Goal: Find contact information: Find contact information

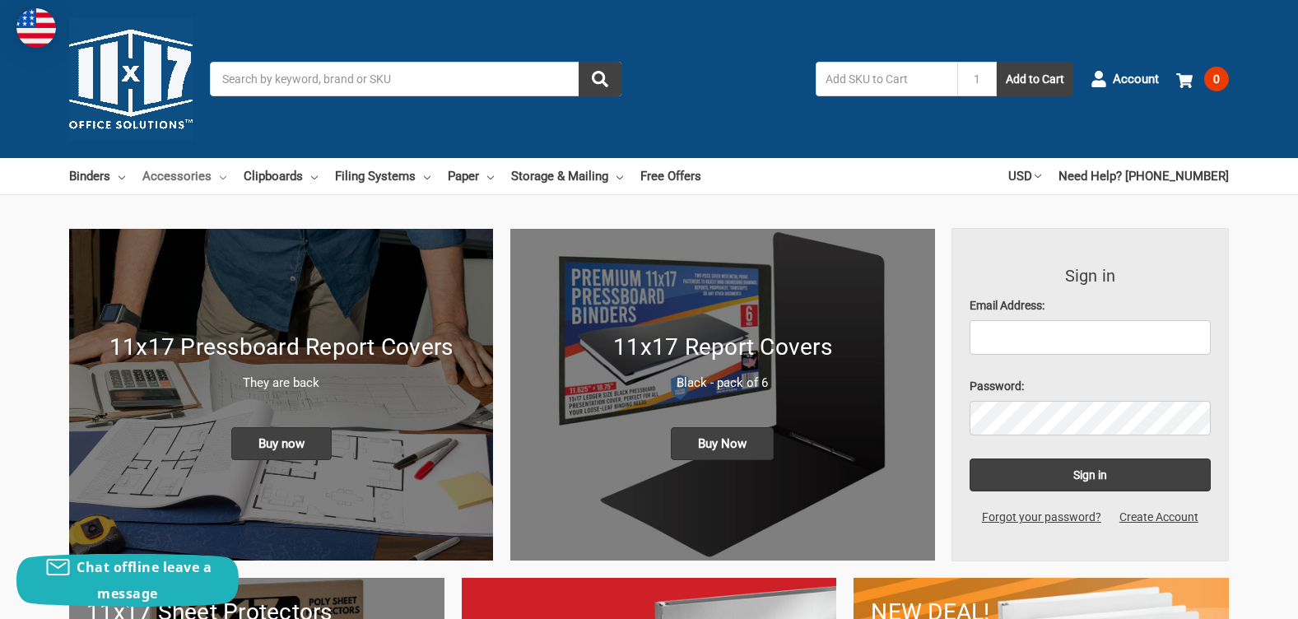
click at [219, 183] on link "Accessories" at bounding box center [184, 176] width 84 height 36
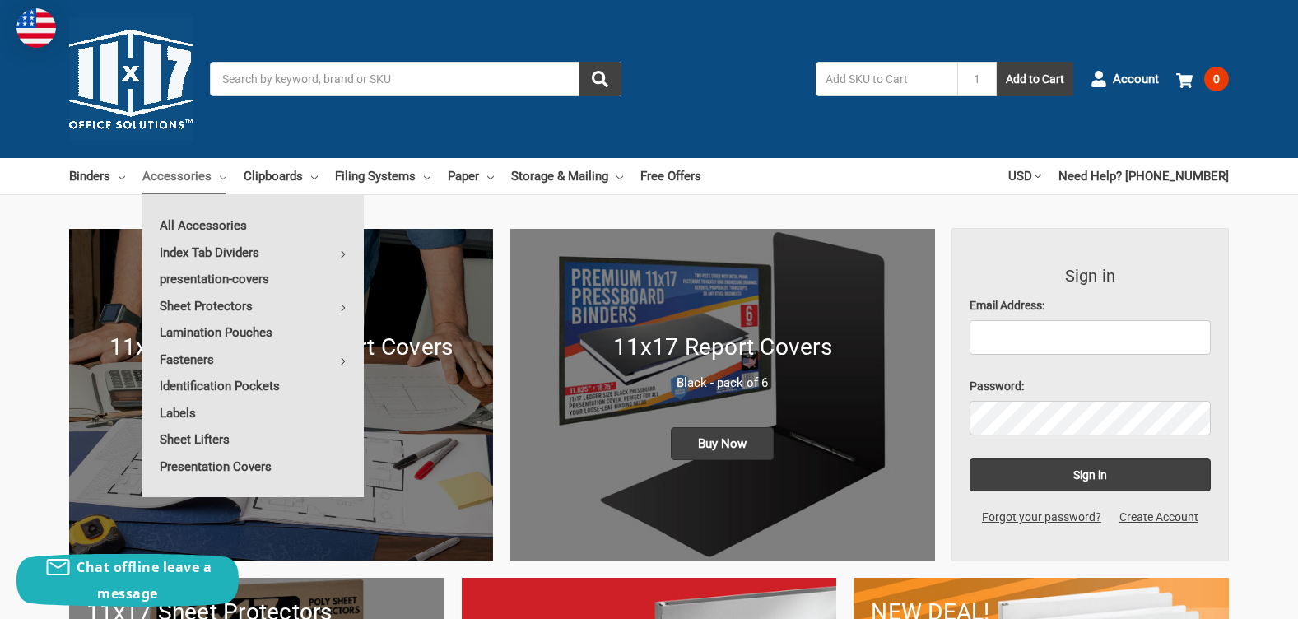
click at [496, 173] on ul "Binders All Binders 11x17 (Tabloid) All 11x17 (Tabloid) Ring Binders Fold-Over …" at bounding box center [385, 176] width 632 height 36
click at [487, 175] on icon at bounding box center [490, 177] width 7 height 7
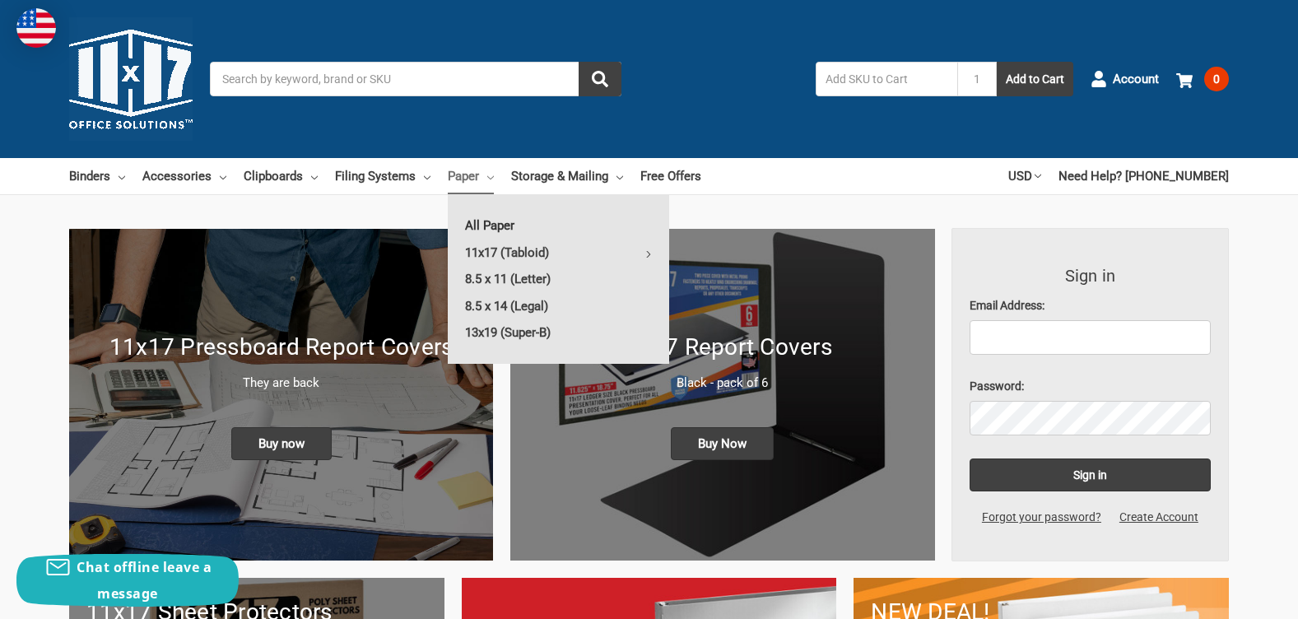
click at [479, 226] on link "All Paper" at bounding box center [558, 225] width 221 height 26
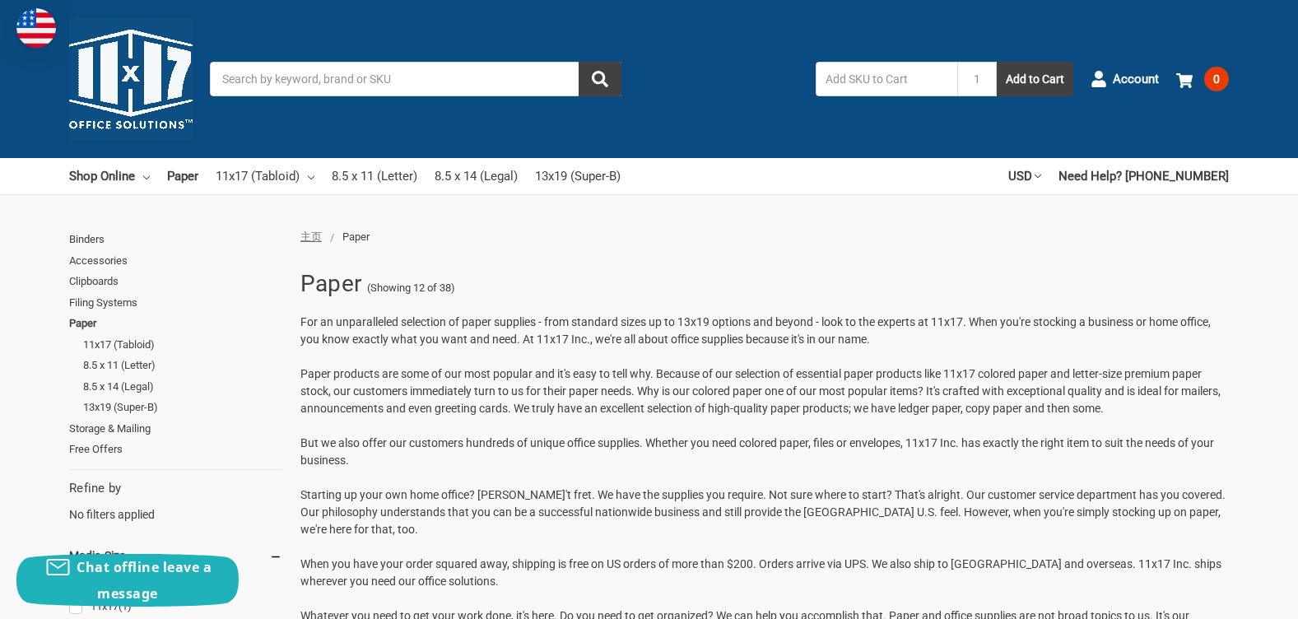
click at [367, 59] on div "Toggle menu Search 1 Add to Cart Account 0 Your Cart Your Cart Is Empty. Total …" at bounding box center [649, 79] width 1298 height 158
click at [460, 75] on input "Search" at bounding box center [416, 79] width 412 height 35
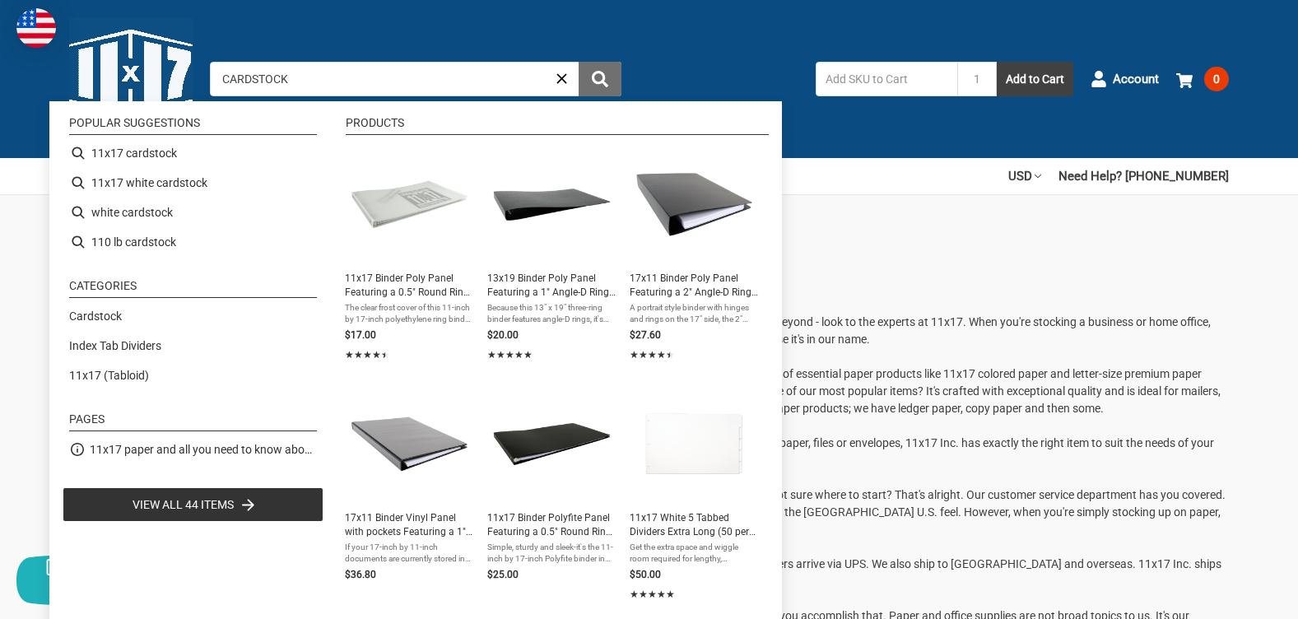
type input "CARDSTOCK"
click at [604, 72] on icon "submit" at bounding box center [600, 79] width 16 height 16
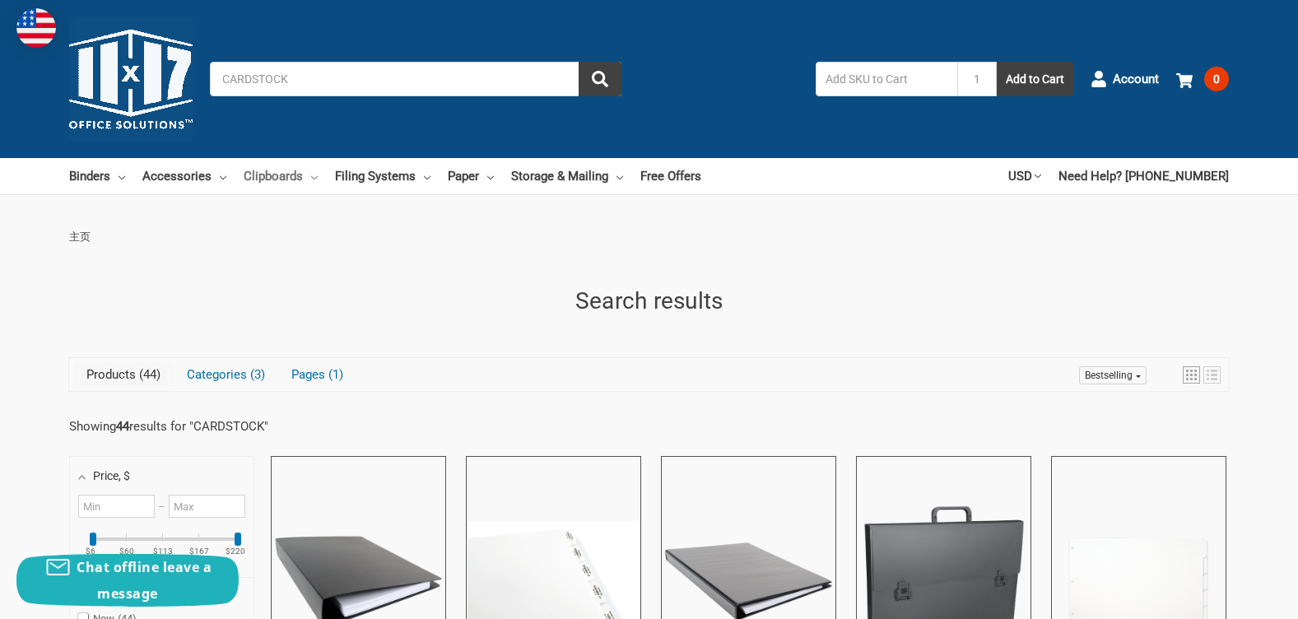
click at [307, 175] on link "Clipboards" at bounding box center [281, 176] width 74 height 36
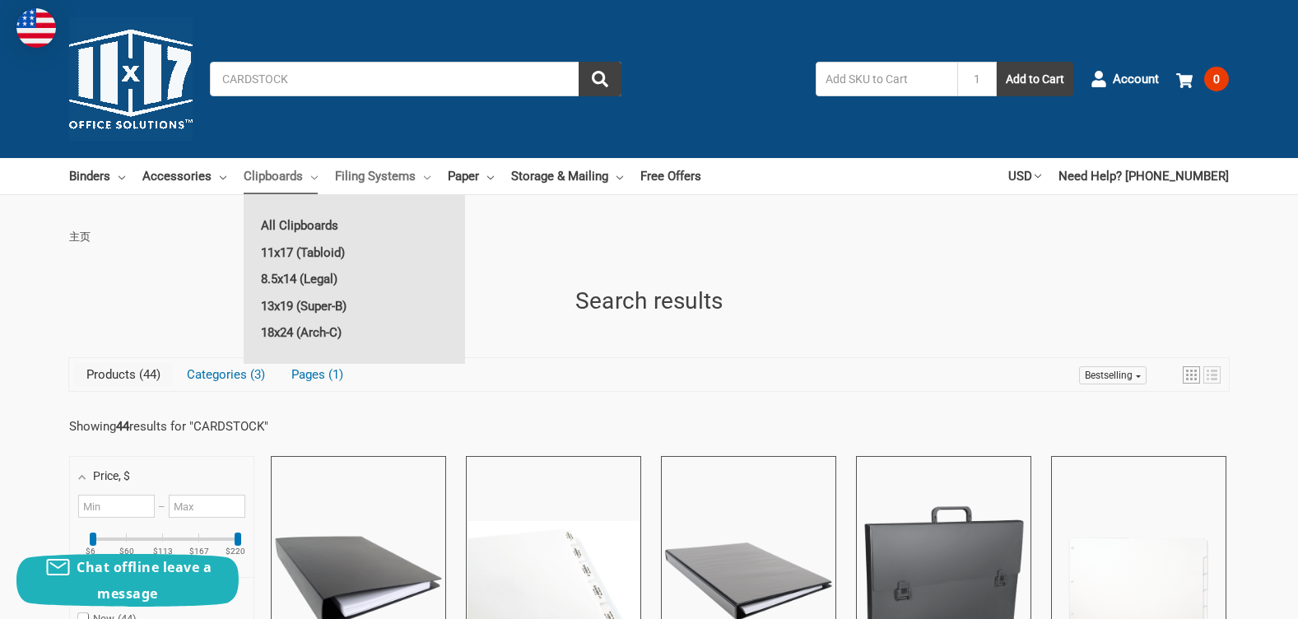
click at [420, 182] on link "Filing Systems" at bounding box center [382, 176] width 95 height 36
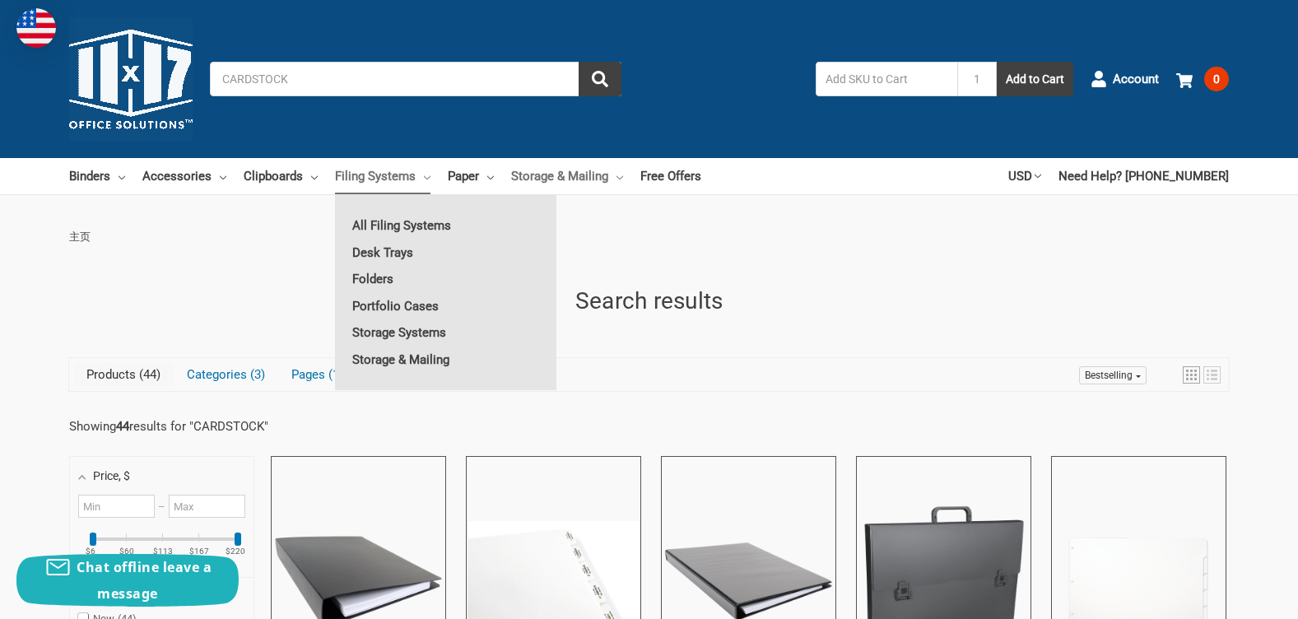
click at [609, 179] on link "Storage & Mailing" at bounding box center [567, 176] width 112 height 36
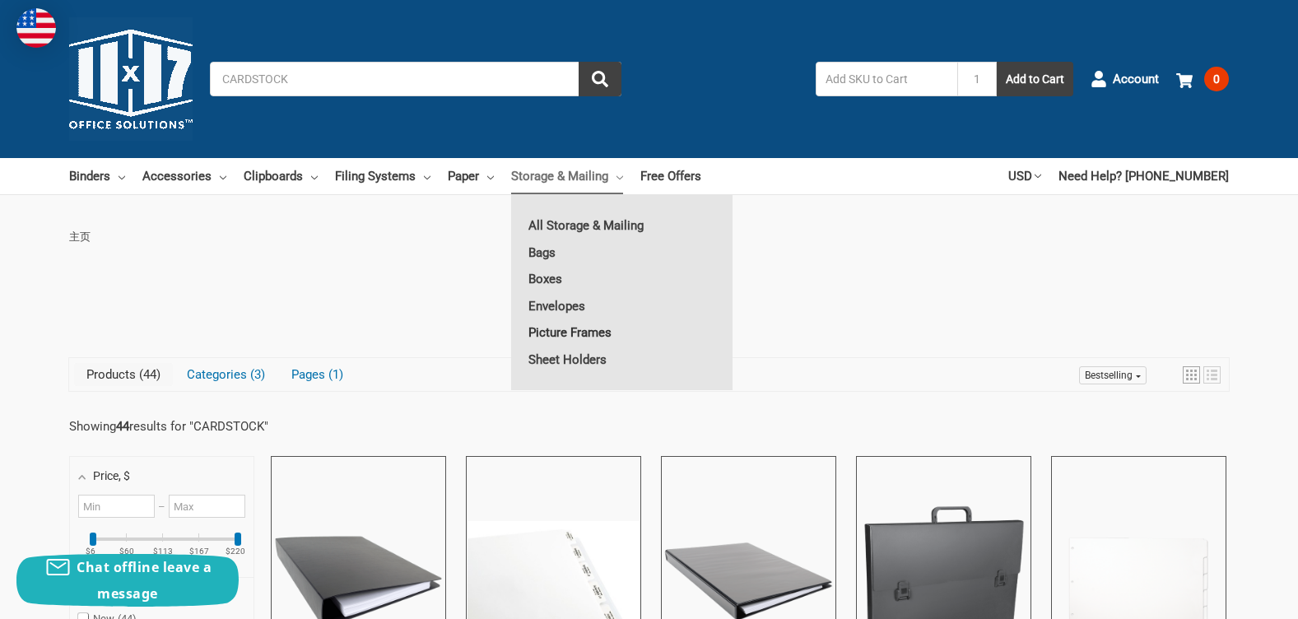
click at [583, 330] on link "Picture Frames" at bounding box center [621, 332] width 221 height 26
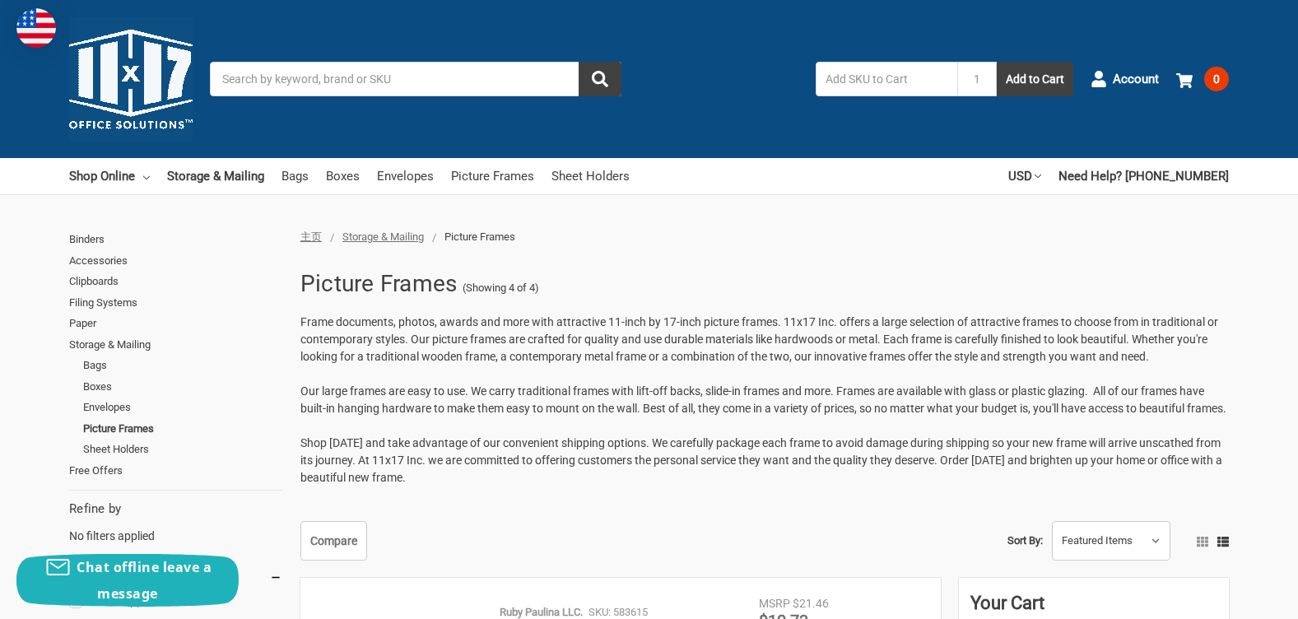
click at [589, 391] on span "Our large frames are easy to use. We carry traditional frames with lift-off bac…" at bounding box center [763, 399] width 926 height 30
drag, startPoint x: 589, startPoint y: 391, endPoint x: 491, endPoint y: 418, distance: 102.4
click at [491, 418] on p "Frame documents, photos, awards and more with attractive 11-inch by 17-inch pic…" at bounding box center [764, 400] width 928 height 173
click at [141, 181] on link "Shop Online" at bounding box center [109, 176] width 81 height 36
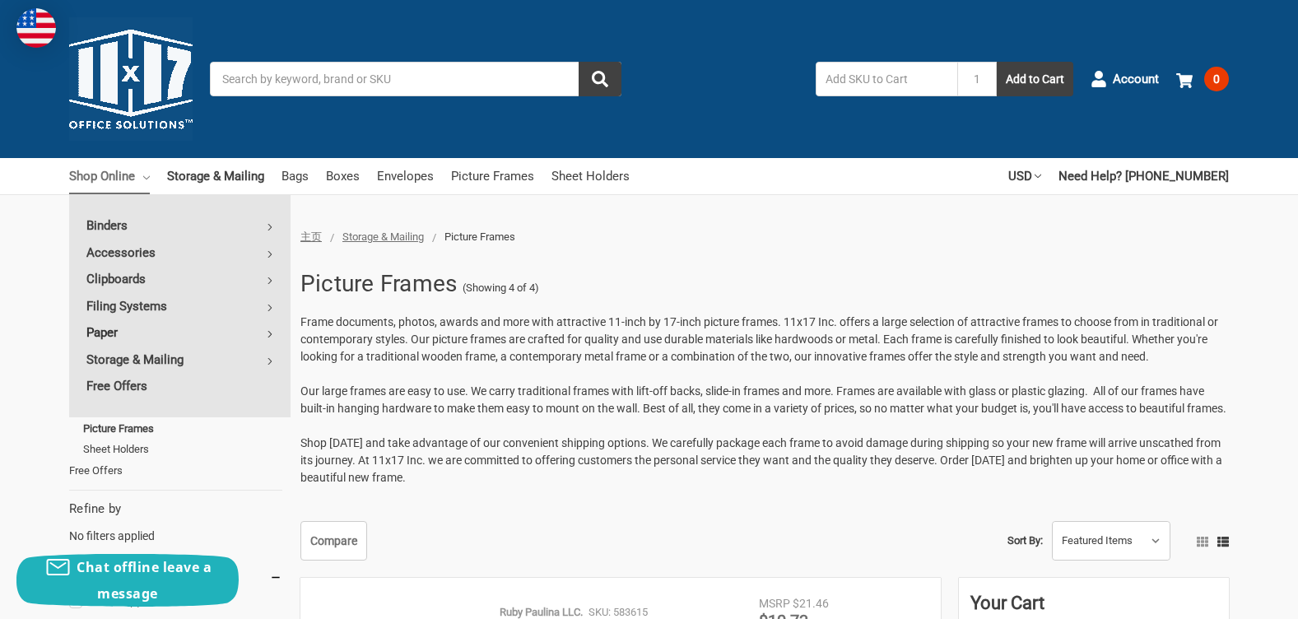
click at [271, 333] on use at bounding box center [269, 334] width 3 height 7
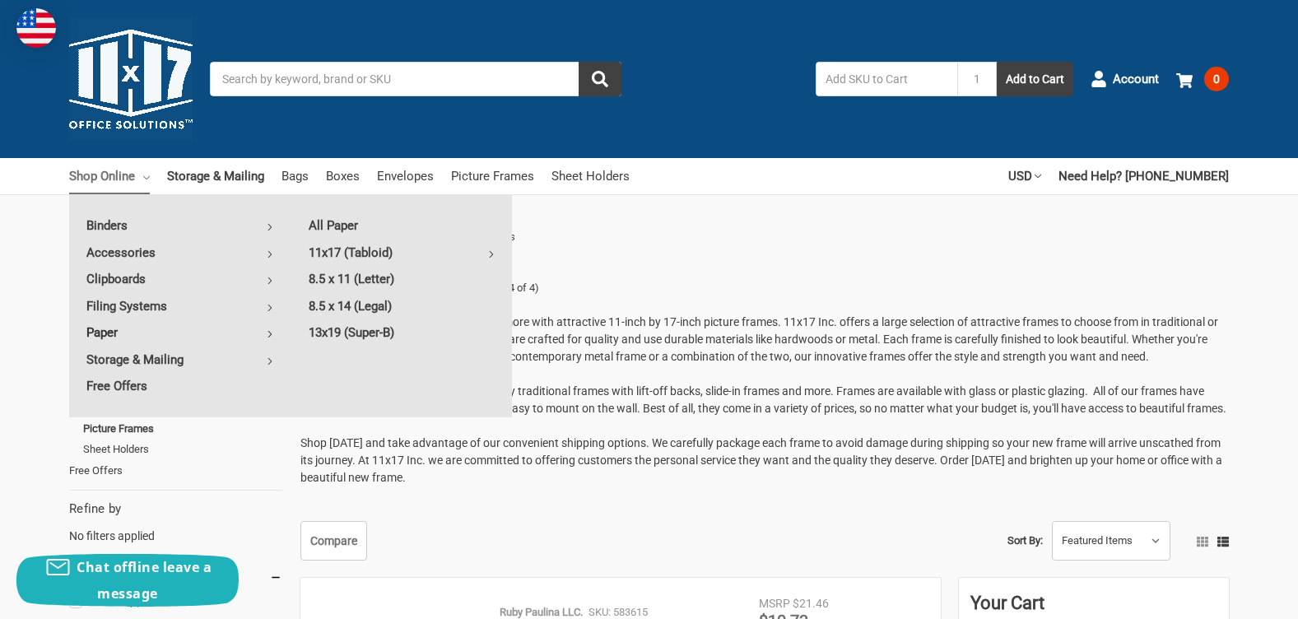
click at [271, 333] on use at bounding box center [269, 334] width 3 height 7
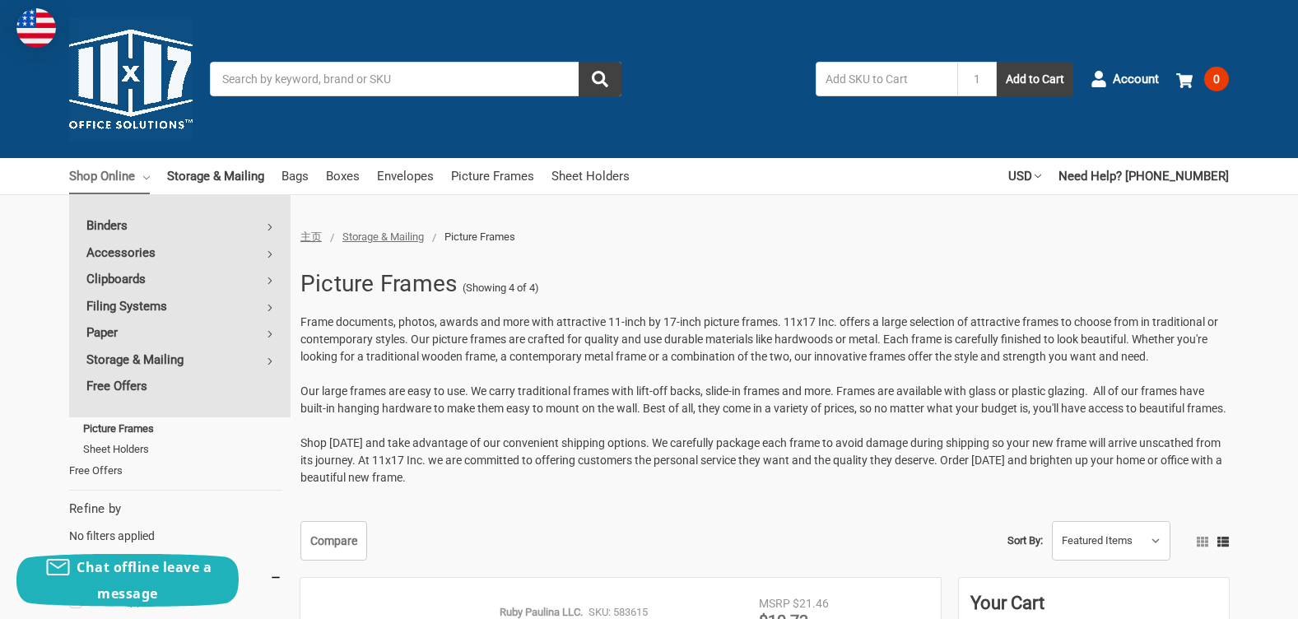
click at [442, 322] on span "Frame documents, photos, awards and more with attractive 11-inch by 17-inch pic…" at bounding box center [759, 339] width 918 height 48
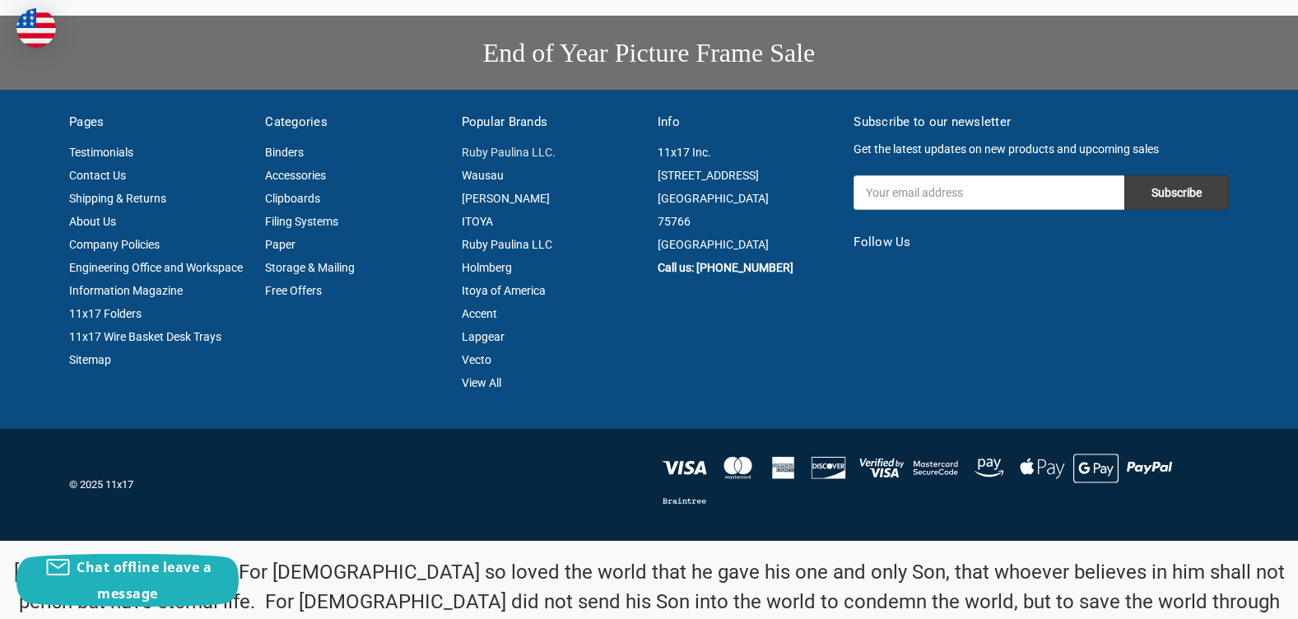
scroll to position [1774, 0]
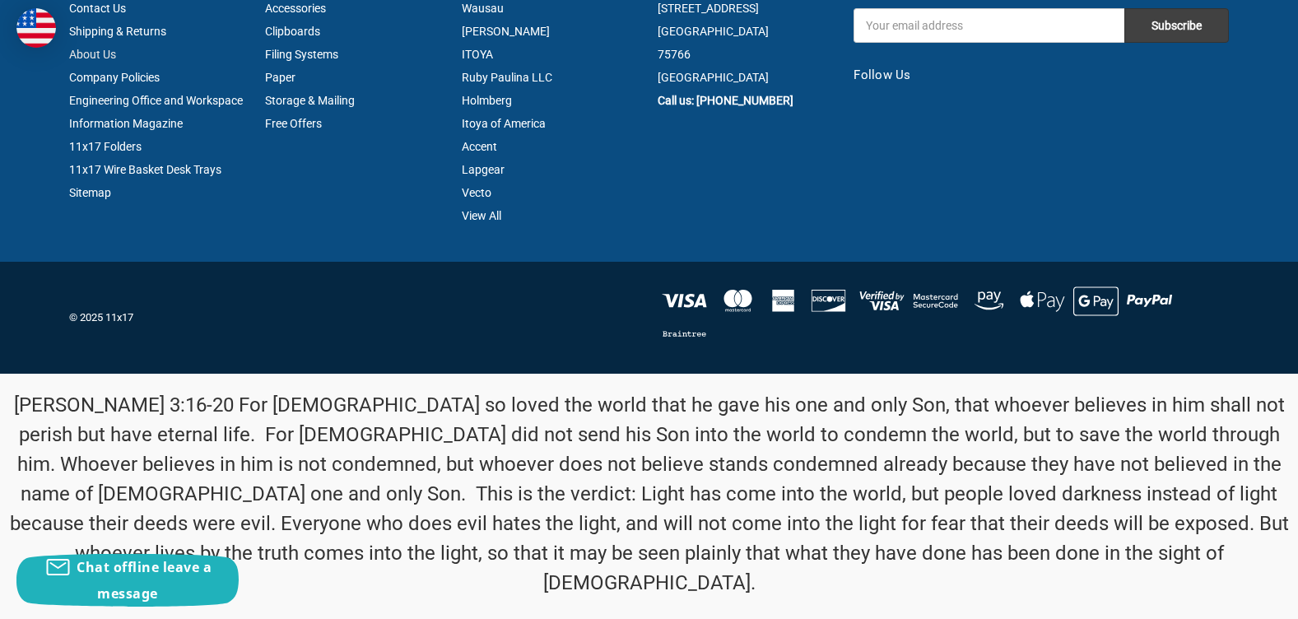
click at [96, 61] on link "About Us" at bounding box center [92, 54] width 47 height 13
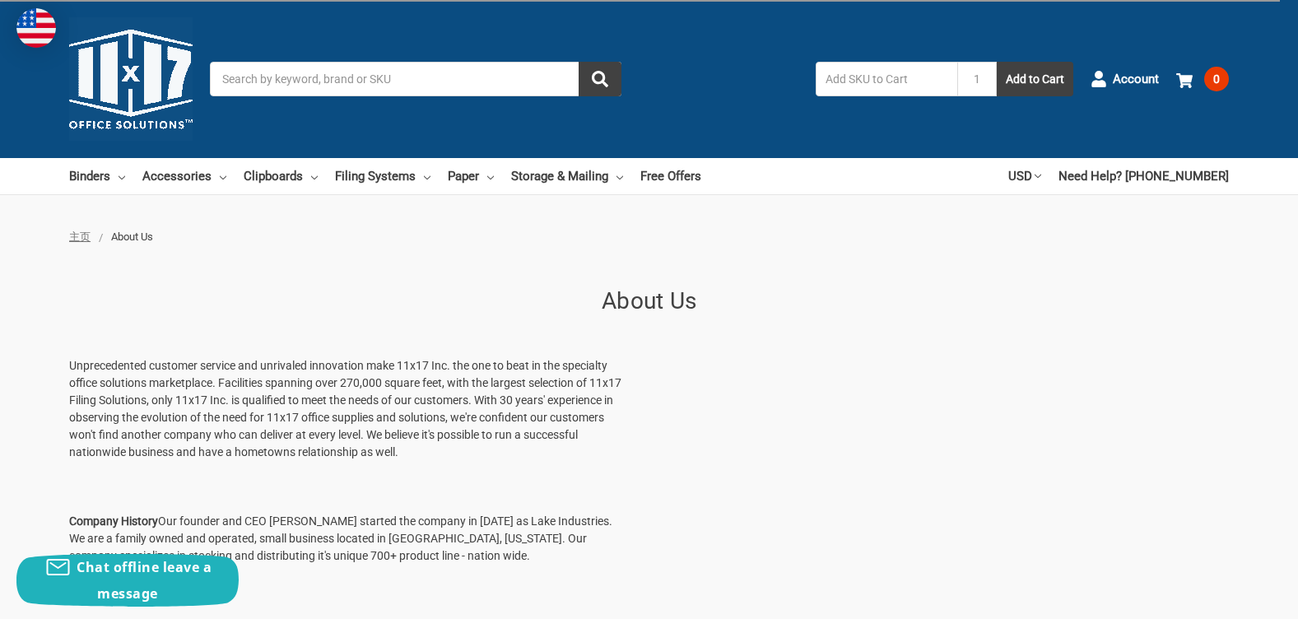
click at [267, 375] on p "Unprecedented customer service and unrivaled innovation make 11x17 Inc. the one…" at bounding box center [347, 409] width 556 height 104
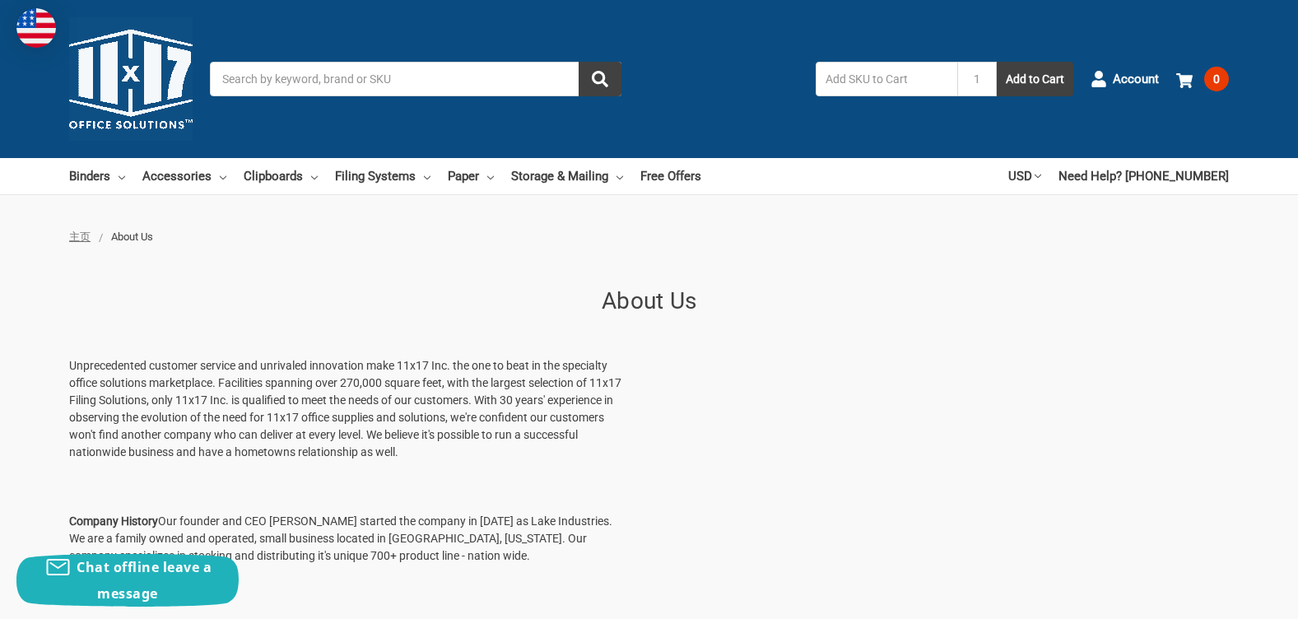
click at [198, 362] on p "Unprecedented customer service and unrivaled innovation make 11x17 Inc. the one…" at bounding box center [347, 409] width 556 height 104
click at [323, 388] on p "Unprecedented customer service and unrivaled innovation make 11x17 Inc. the one…" at bounding box center [347, 409] width 556 height 104
drag, startPoint x: 323, startPoint y: 388, endPoint x: 475, endPoint y: 460, distance: 168.3
click at [475, 460] on p "Unprecedented customer service and unrivaled innovation make 11x17 Inc. the one…" at bounding box center [347, 409] width 556 height 104
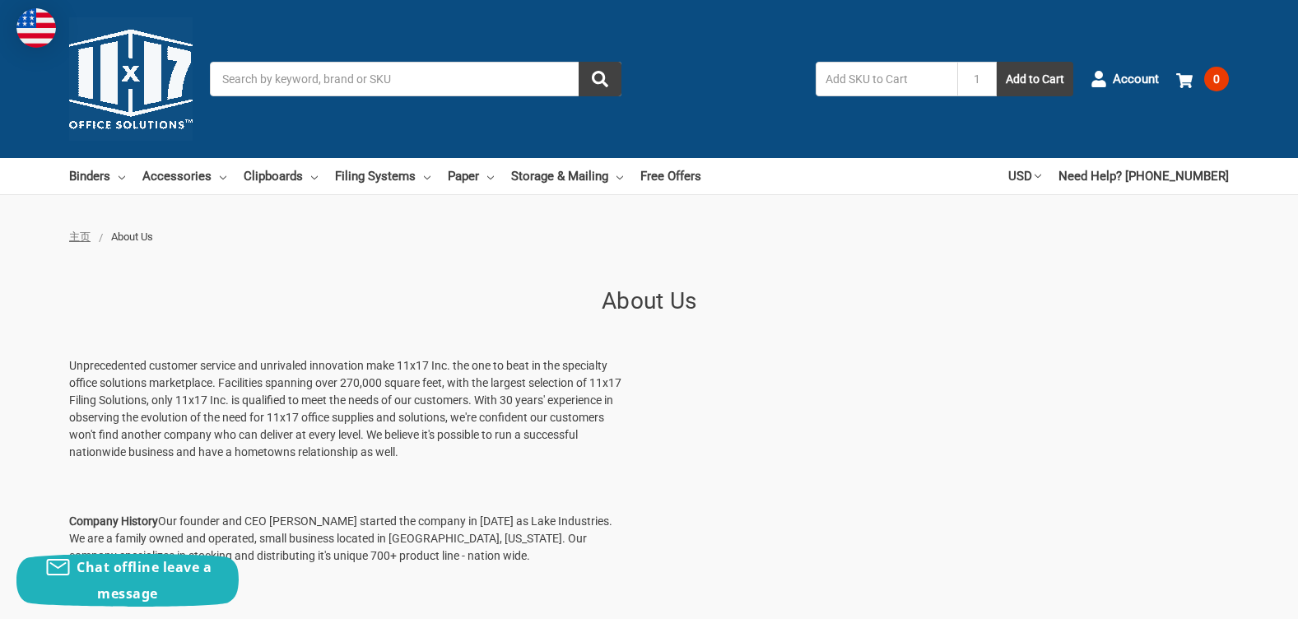
click at [431, 366] on p "Unprecedented customer service and unrivaled innovation make 11x17 Inc. the one…" at bounding box center [347, 409] width 556 height 104
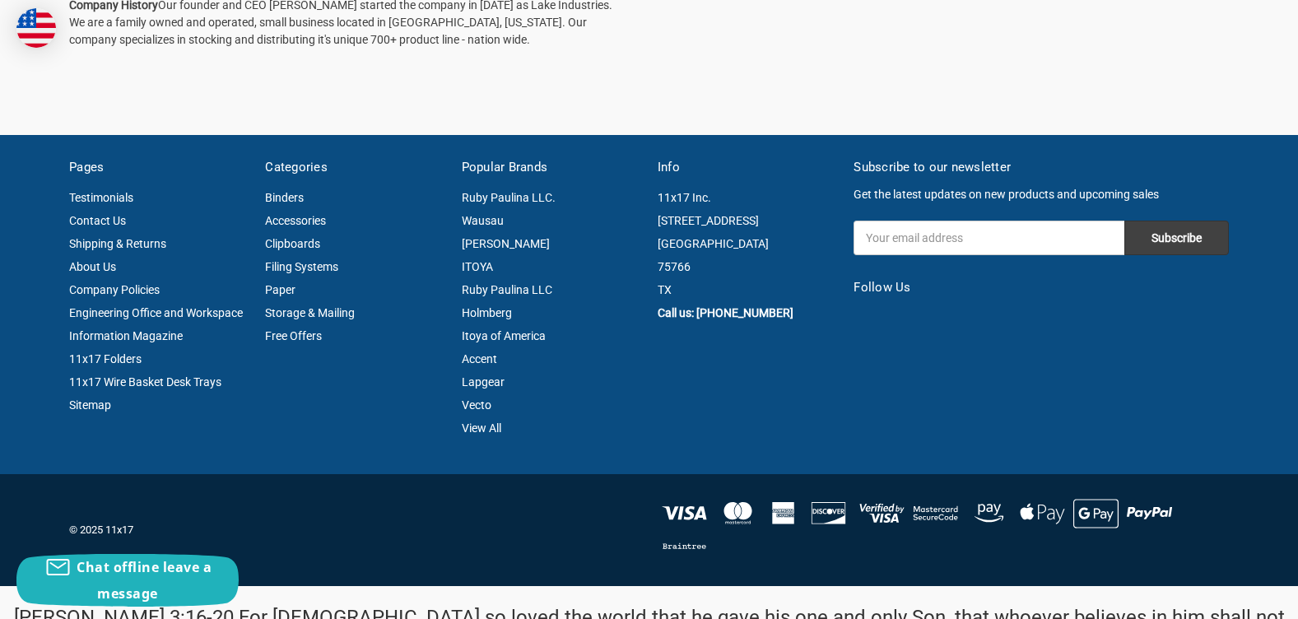
scroll to position [711, 0]
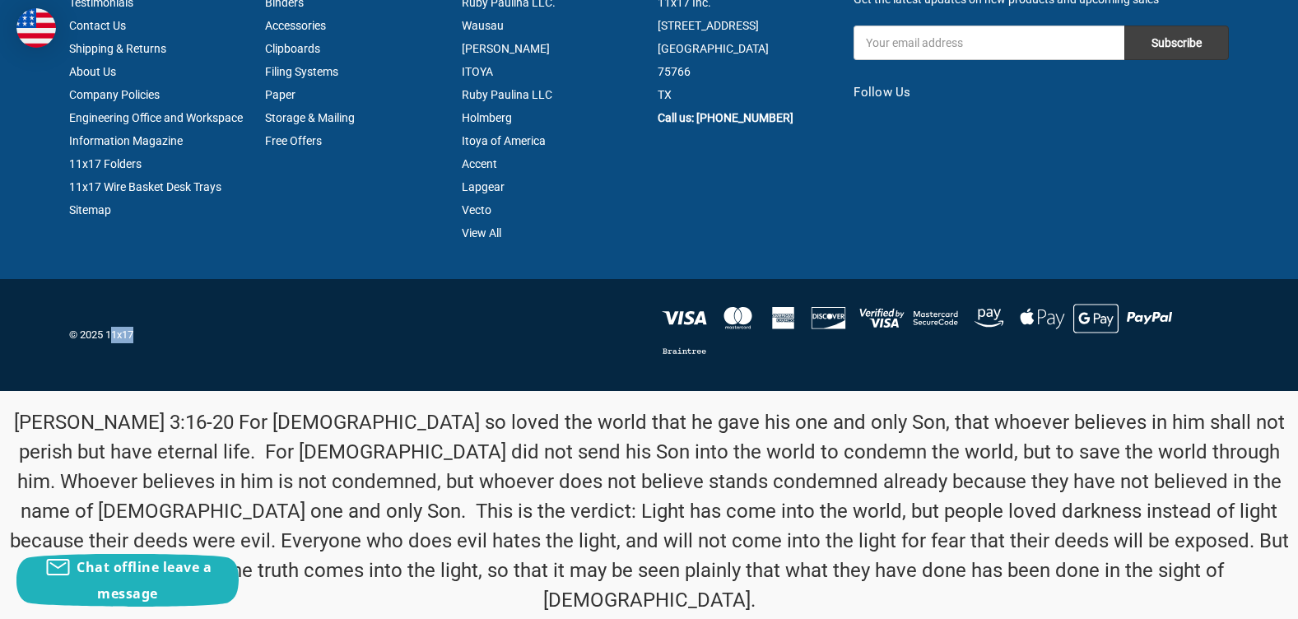
drag, startPoint x: 150, startPoint y: 338, endPoint x: 111, endPoint y: 344, distance: 39.1
click at [111, 344] on div at bounding box center [649, 335] width 1177 height 66
copy p "1x17"
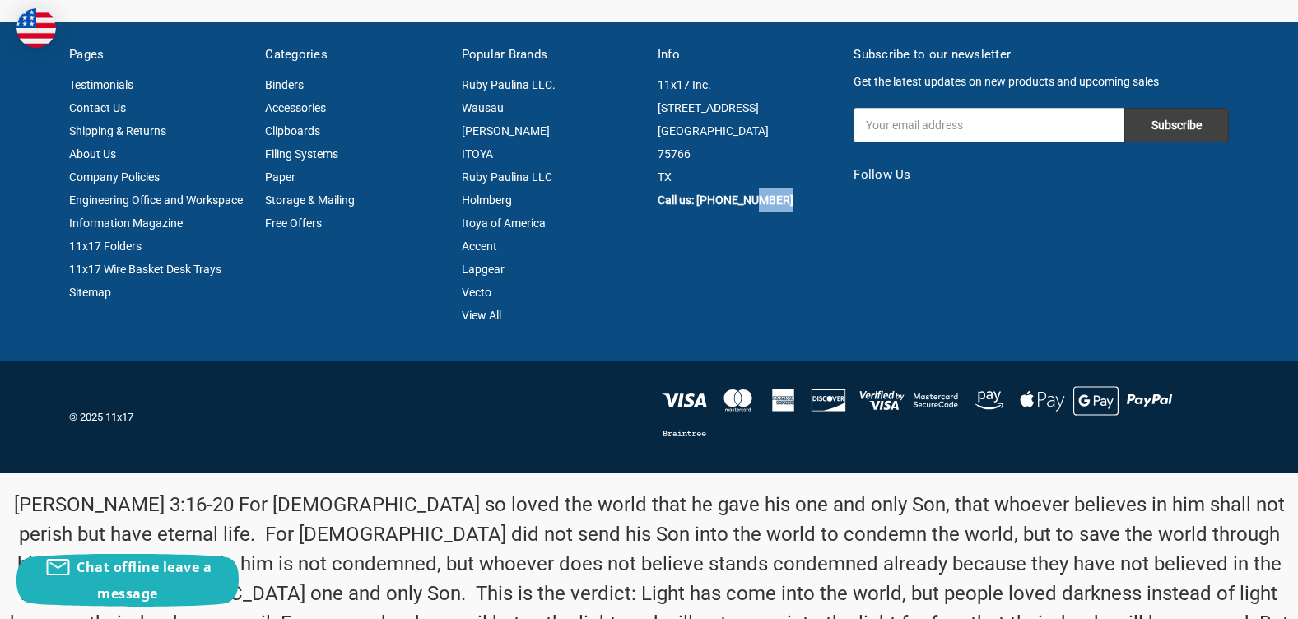
drag, startPoint x: 775, startPoint y: 206, endPoint x: 747, endPoint y: 207, distance: 28.0
click at [747, 207] on div "11x17 Inc. [STREET_ADDRESS] Call us: [PHONE_NUMBER]" at bounding box center [747, 142] width 179 height 138
click at [710, 305] on article "Info 11x17 Inc. [STREET_ADDRESS] Call us: [PHONE_NUMBER]" at bounding box center [747, 185] width 196 height 281
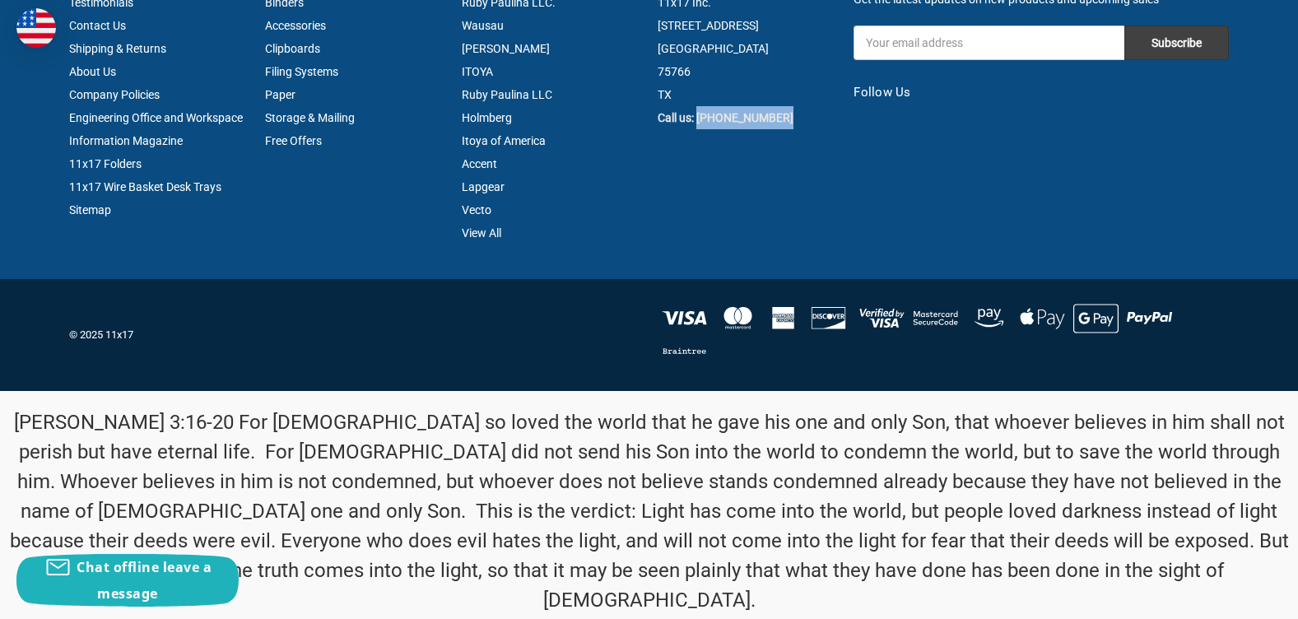
drag, startPoint x: 785, startPoint y: 111, endPoint x: 699, endPoint y: 109, distance: 86.4
click at [699, 109] on div "11x17 Inc. [STREET_ADDRESS] Call us: [PHONE_NUMBER]" at bounding box center [747, 60] width 179 height 138
click at [699, 111] on strong "Call us: [PHONE_NUMBER]" at bounding box center [726, 117] width 136 height 13
copy strong "[PHONE_NUMBER]"
